Goal: Task Accomplishment & Management: Complete application form

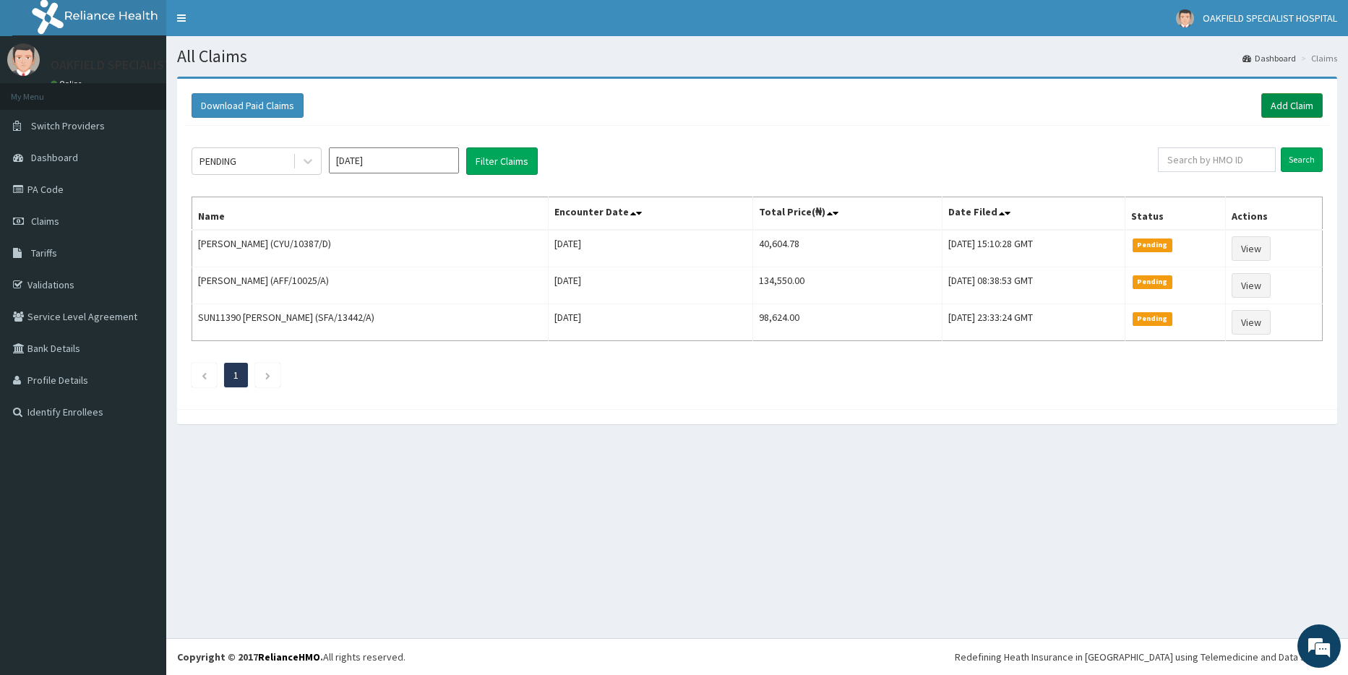
click at [1298, 110] on link "Add Claim" at bounding box center [1291, 105] width 61 height 25
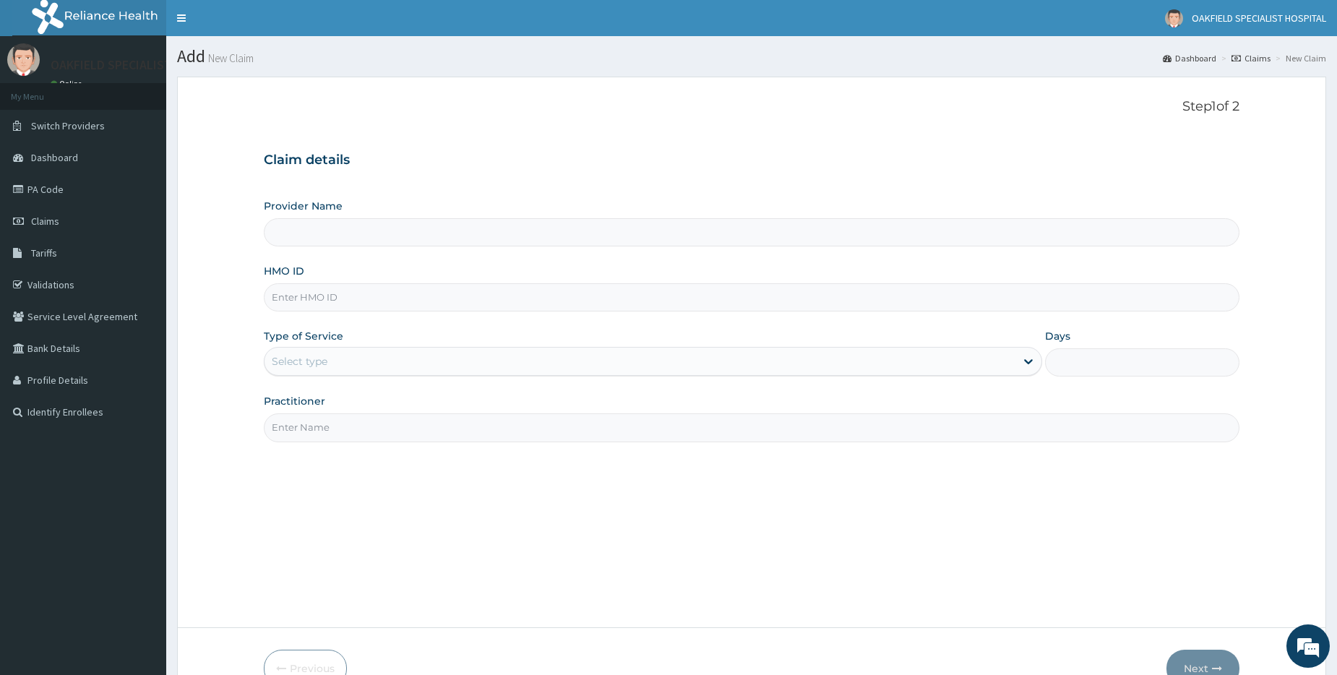
click at [308, 295] on input "HMO ID" at bounding box center [751, 297] width 975 height 28
paste input "CYU/10387/A"
type input "CYU/10387/A"
type input "Vinca Hospital Limited"
type input "CYU/10387/A"
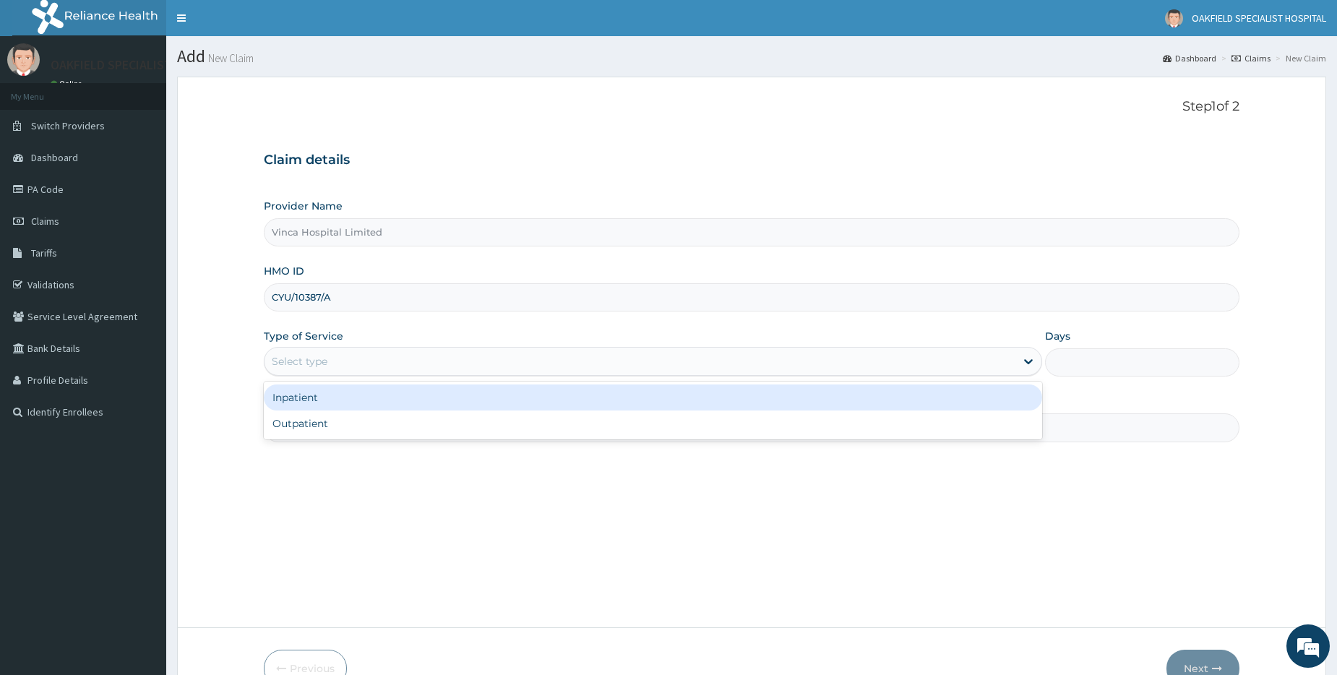
click at [308, 362] on div "Select type" at bounding box center [300, 361] width 56 height 14
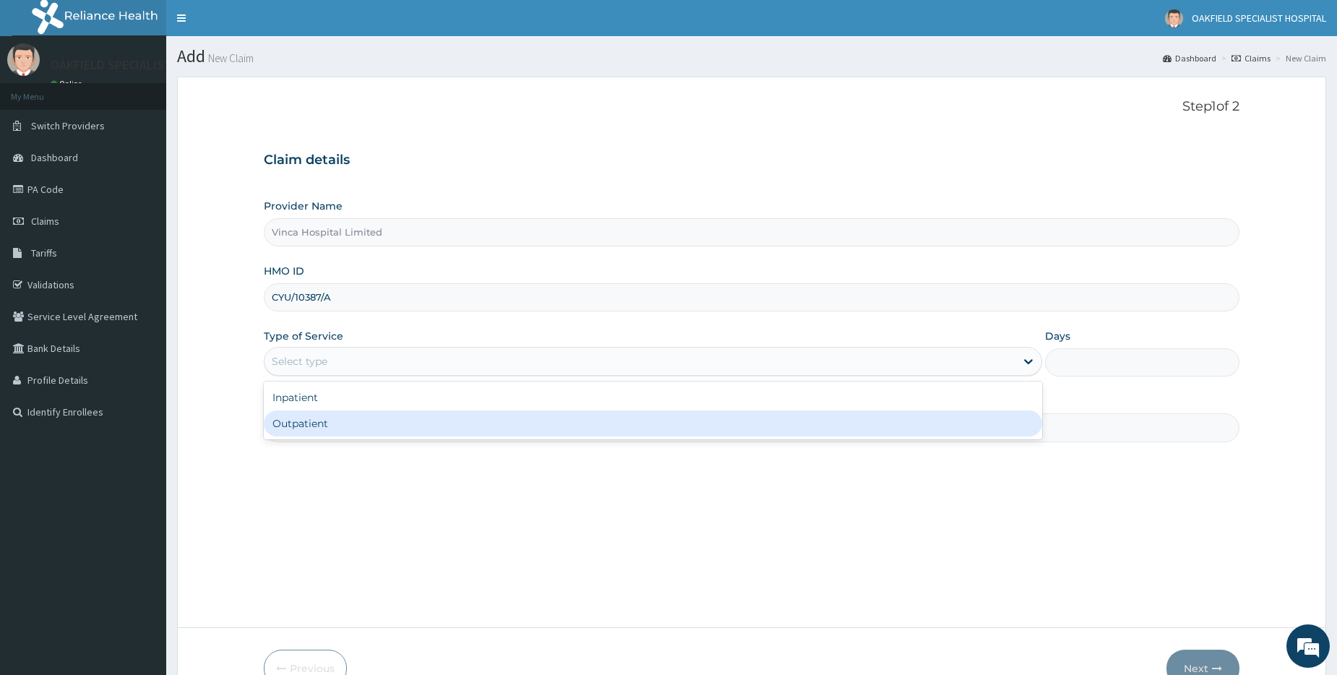
click at [309, 429] on div "Outpatient" at bounding box center [653, 423] width 778 height 26
type input "1"
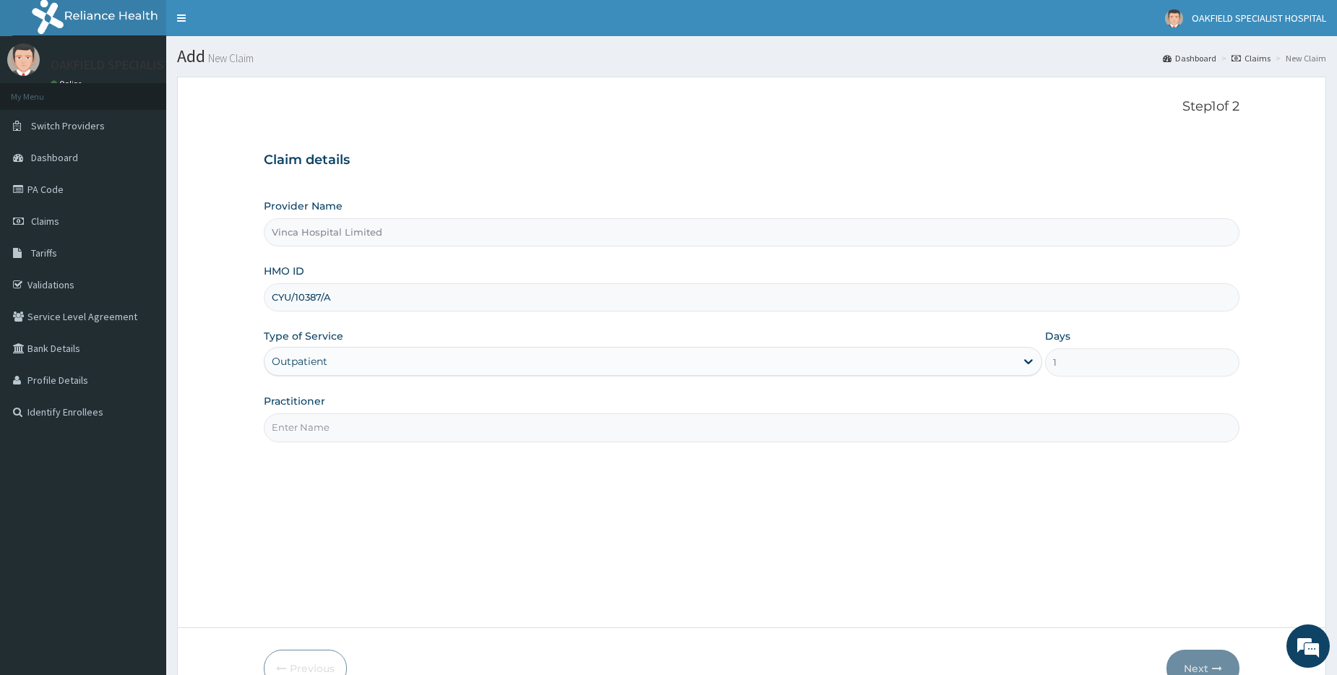
click at [309, 431] on input "Practitioner" at bounding box center [751, 427] width 975 height 28
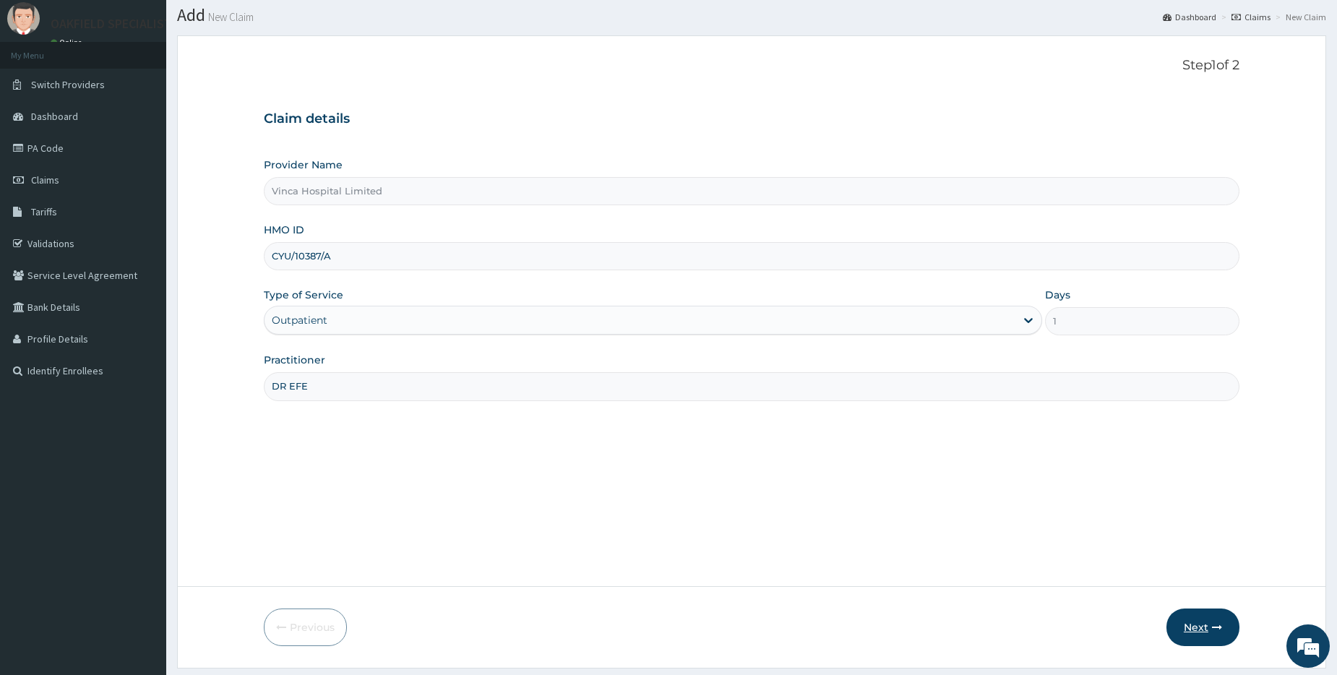
scroll to position [82, 0]
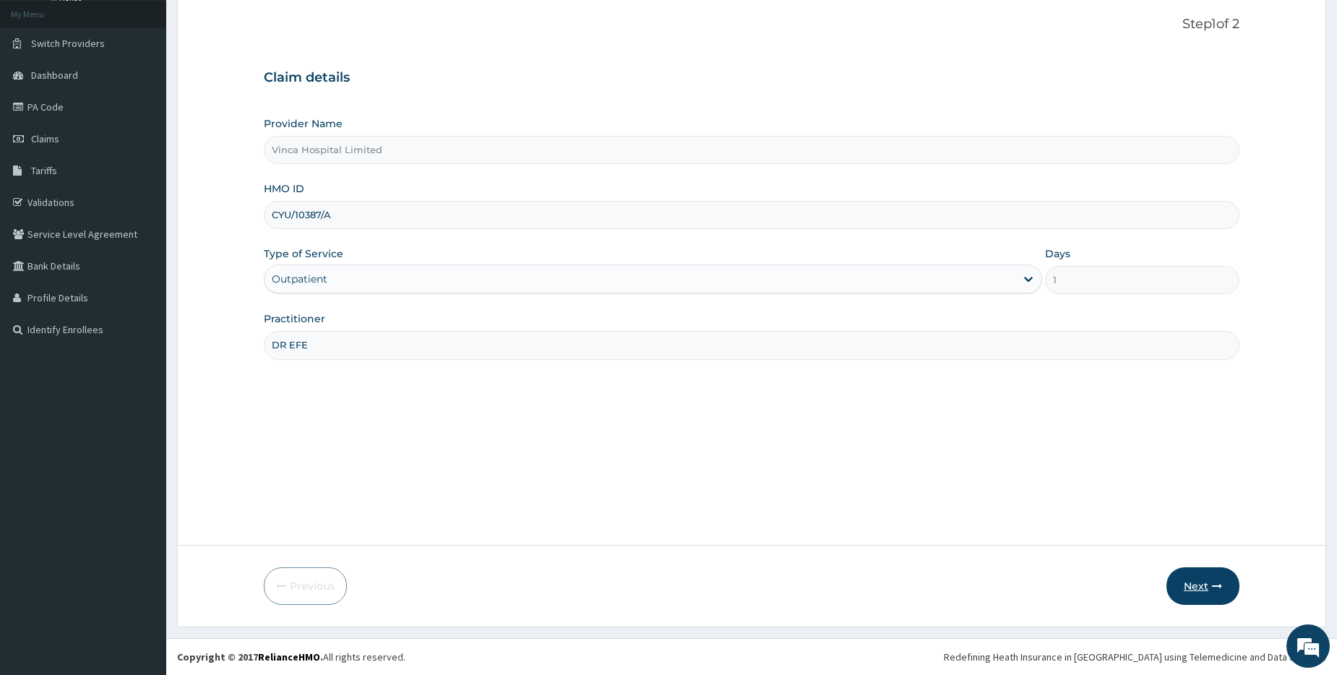
type input "DR EFE"
click at [1207, 595] on button "Next" at bounding box center [1202, 586] width 73 height 38
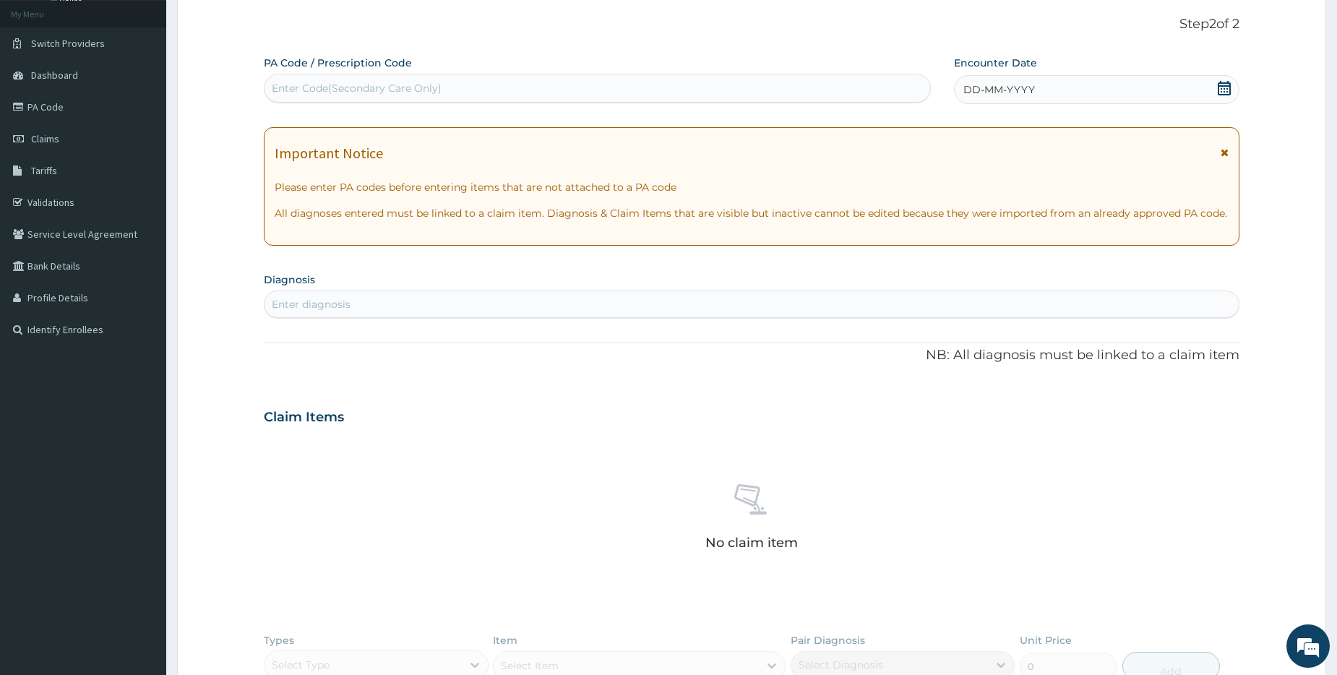
click at [293, 86] on div "Enter Code(Secondary Care Only)" at bounding box center [357, 88] width 170 height 14
paste input "PA/3698ED"
type input "PA/3698ED"
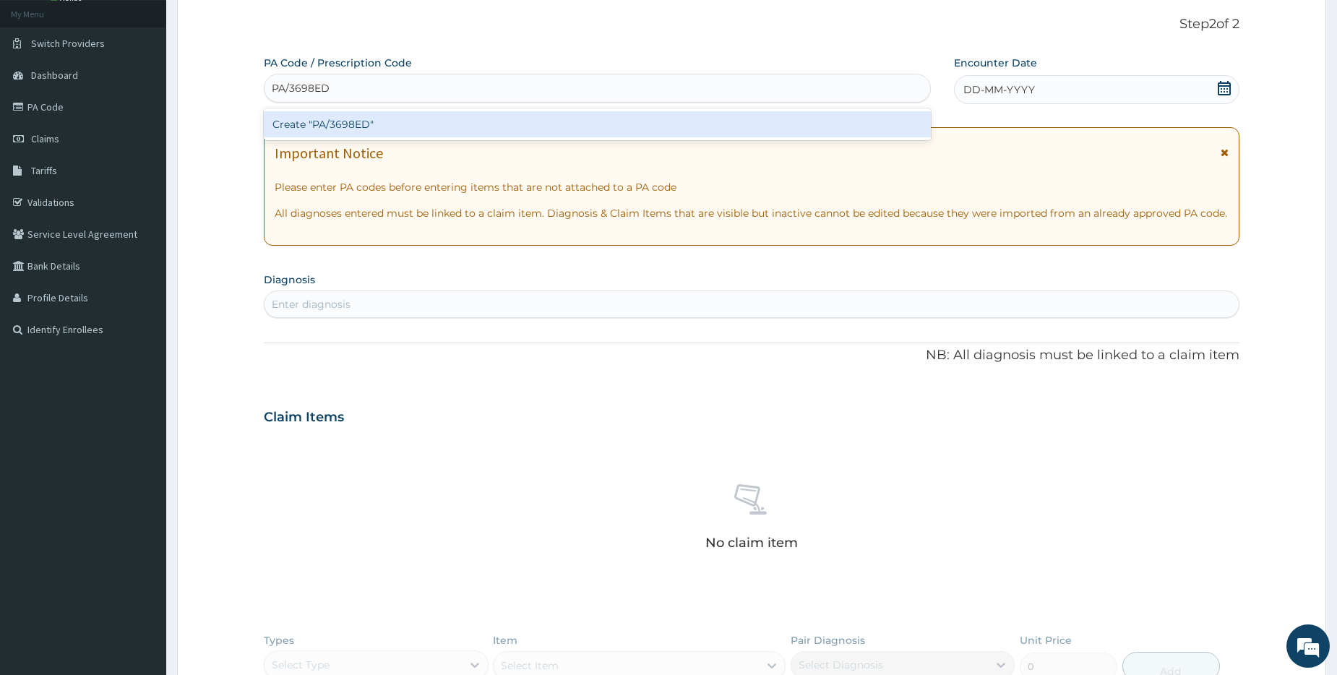
click at [339, 120] on div "Create "PA/3698ED"" at bounding box center [597, 124] width 666 height 26
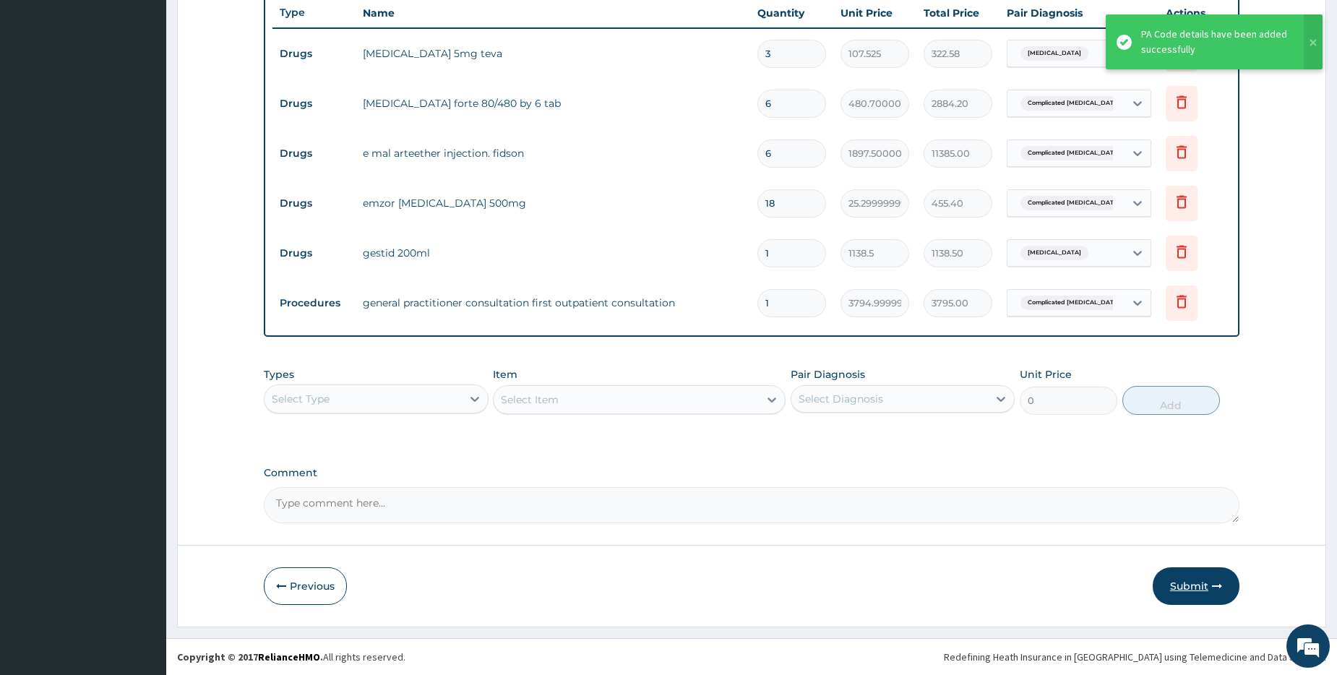
click at [1193, 582] on button "Submit" at bounding box center [1195, 586] width 87 height 38
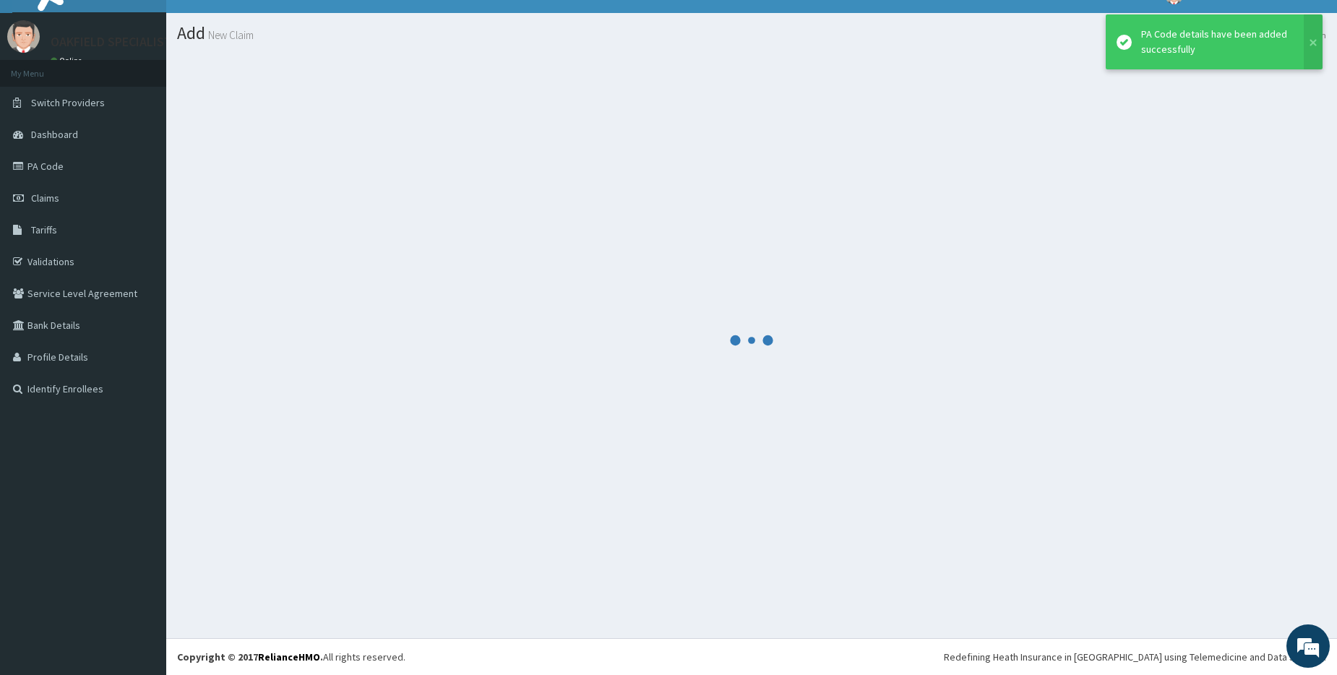
scroll to position [533, 0]
